Goal: Information Seeking & Learning: Understand process/instructions

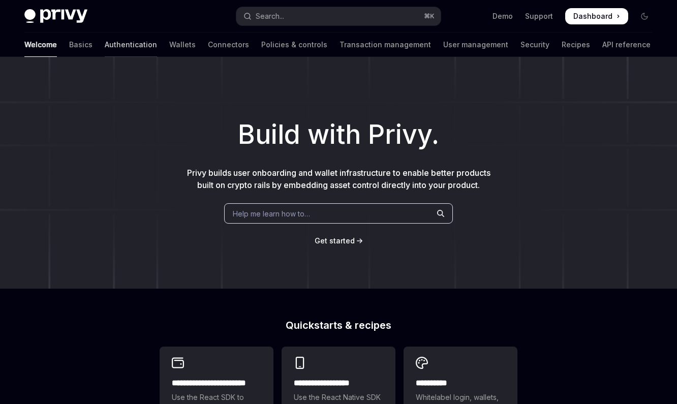
click at [105, 44] on link "Authentication" at bounding box center [131, 45] width 52 height 24
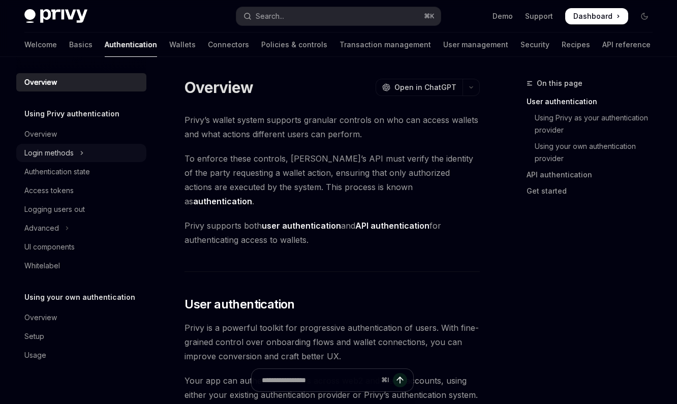
click at [78, 144] on button "Login methods" at bounding box center [81, 153] width 130 height 18
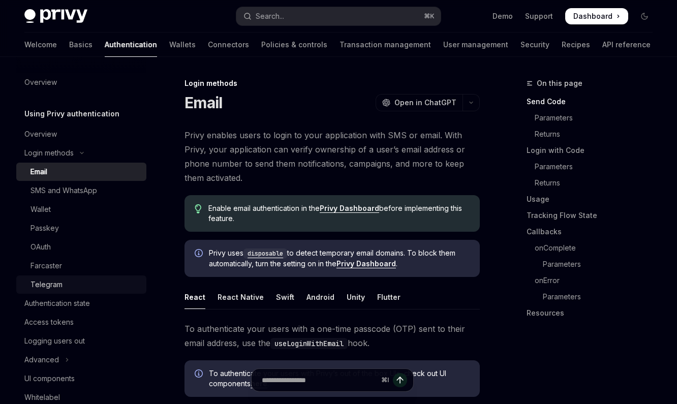
click at [86, 286] on div "Telegram" at bounding box center [85, 285] width 110 height 12
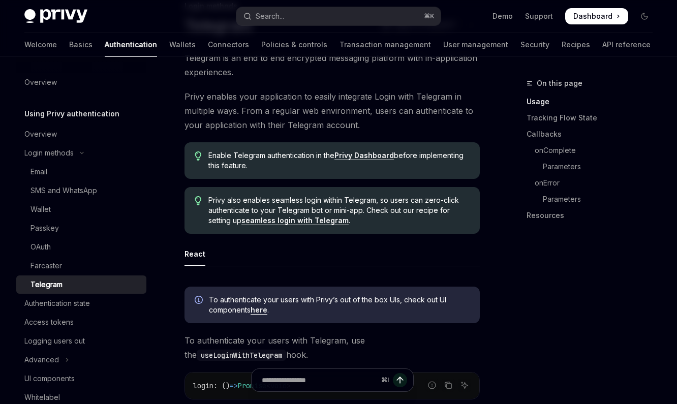
scroll to position [72, 0]
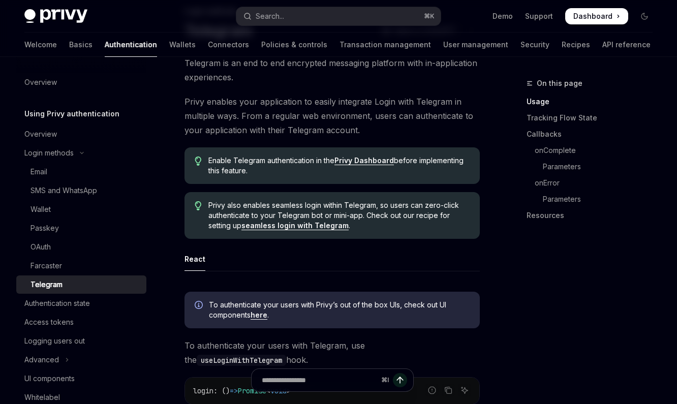
click at [320, 225] on link "seamless login with Telegram" at bounding box center [294, 225] width 107 height 9
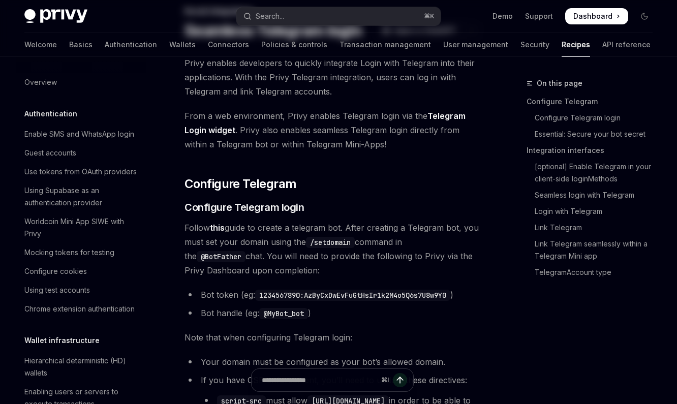
type textarea "*"
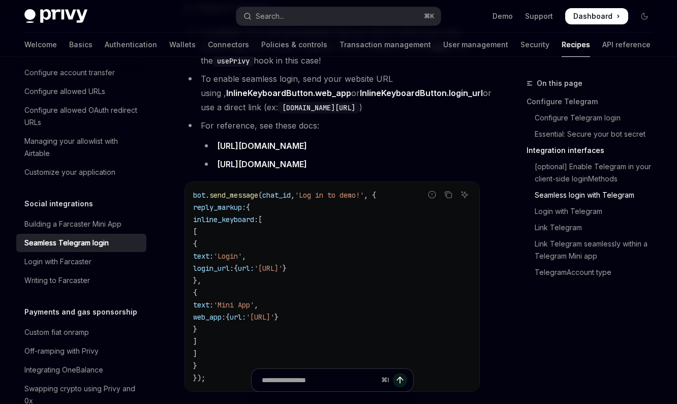
scroll to position [1110, 0]
